Goal: Navigation & Orientation: Find specific page/section

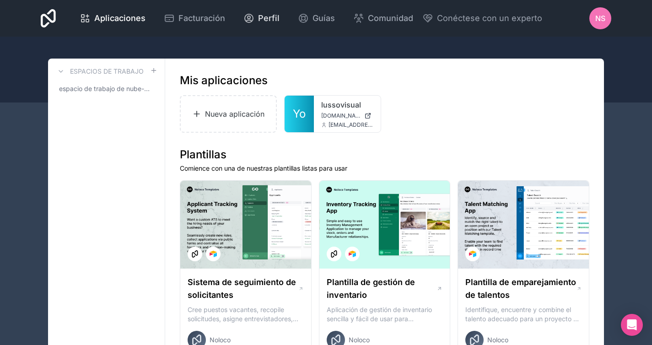
click at [252, 17] on icon at bounding box center [249, 18] width 8 height 8
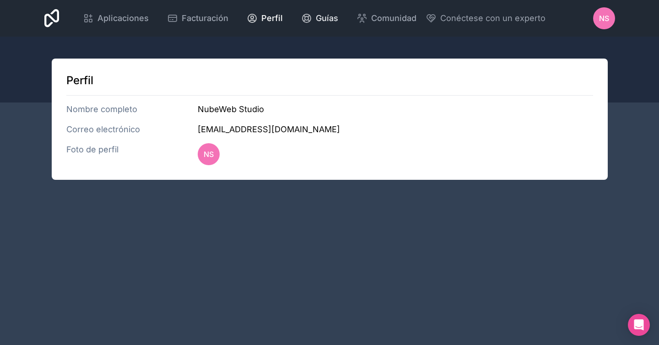
click at [323, 16] on font "Guías" at bounding box center [327, 18] width 22 height 10
click at [138, 15] on font "Aplicaciones" at bounding box center [122, 18] width 51 height 10
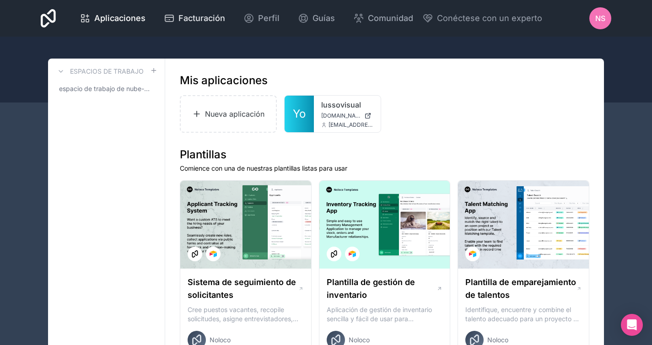
click at [203, 16] on font "Facturación" at bounding box center [201, 18] width 47 height 10
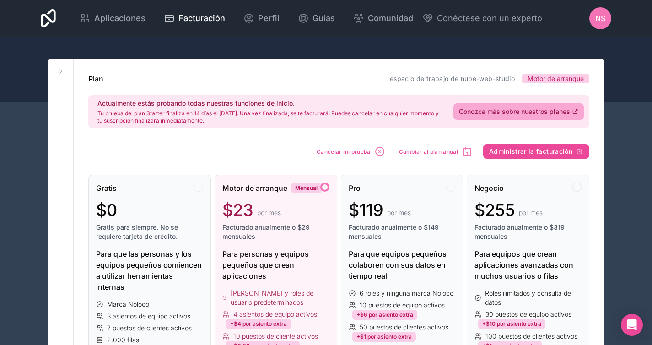
click at [610, 15] on div "NS" at bounding box center [600, 18] width 22 height 22
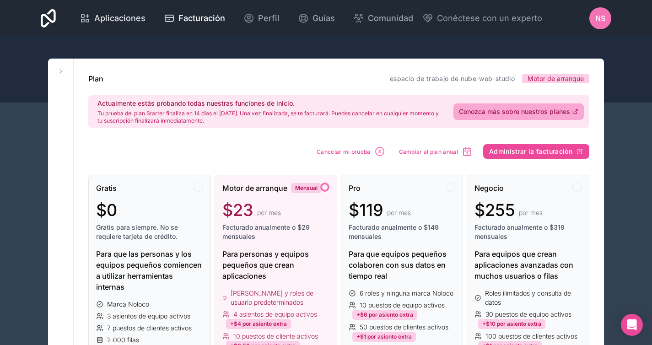
click at [109, 23] on span "Aplicaciones" at bounding box center [119, 18] width 51 height 13
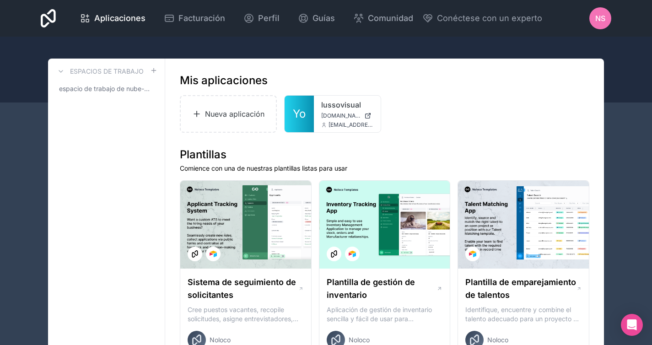
click at [395, 81] on div "Mis aplicaciones" at bounding box center [385, 80] width 410 height 15
click at [323, 113] on font "[DOMAIN_NAME]" at bounding box center [343, 115] width 44 height 7
